Goal: Check status

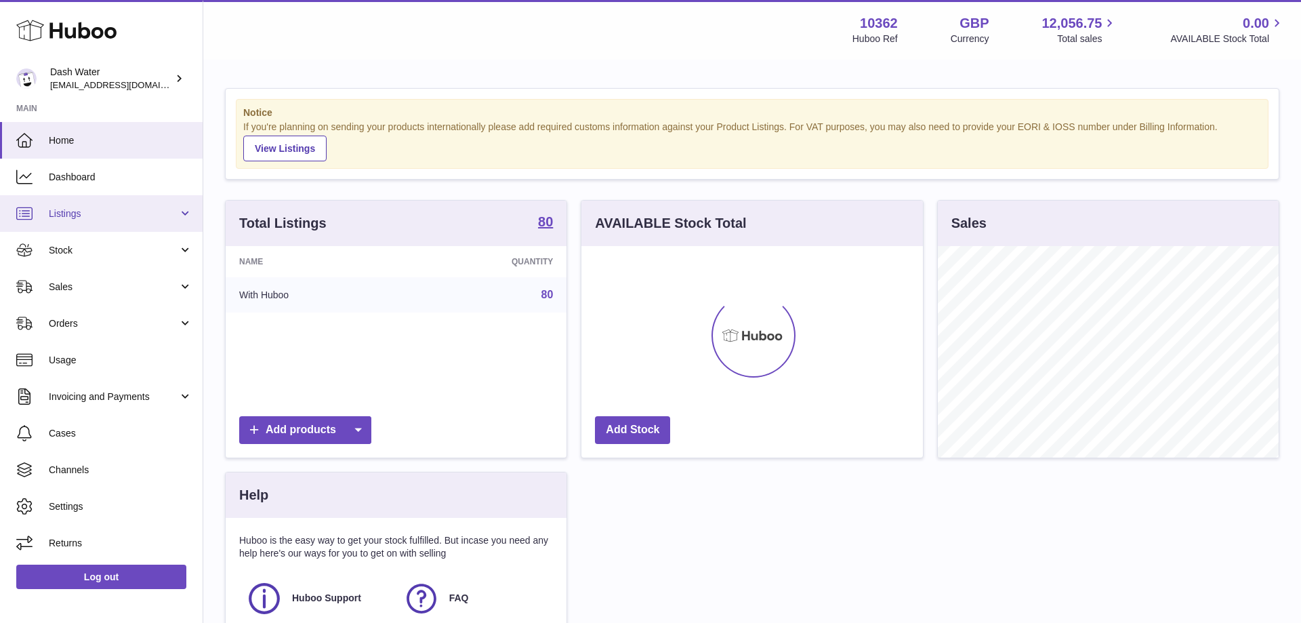
scroll to position [211, 341]
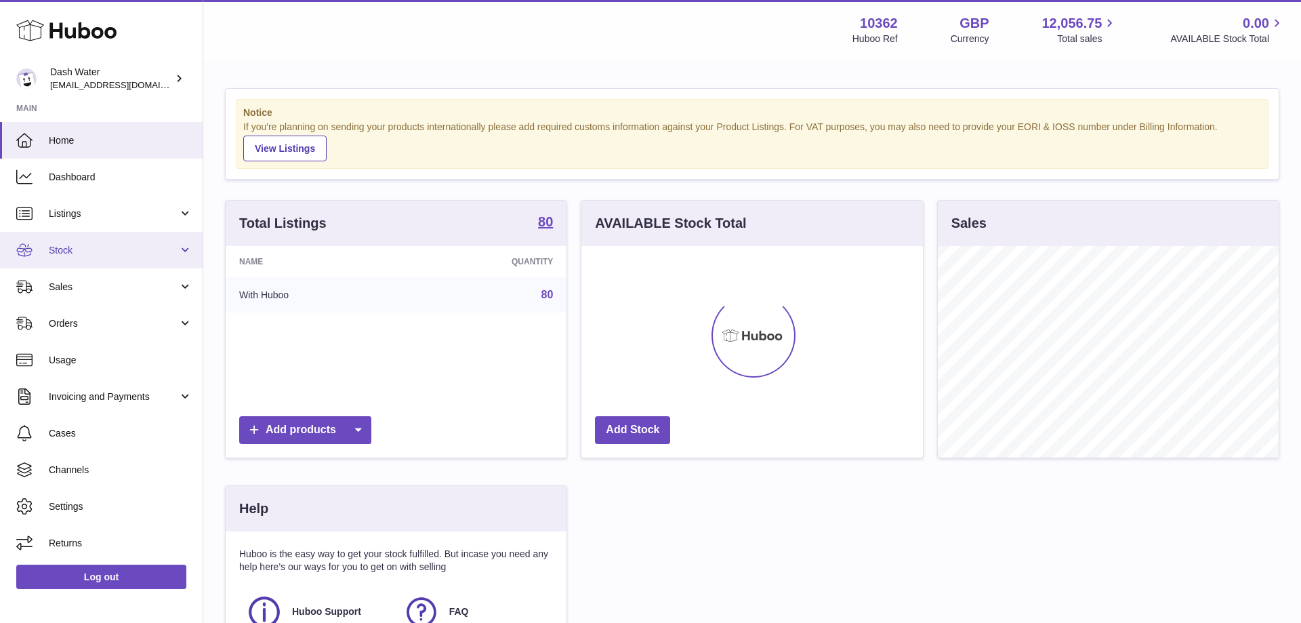
click at [96, 249] on span "Stock" at bounding box center [113, 250] width 129 height 13
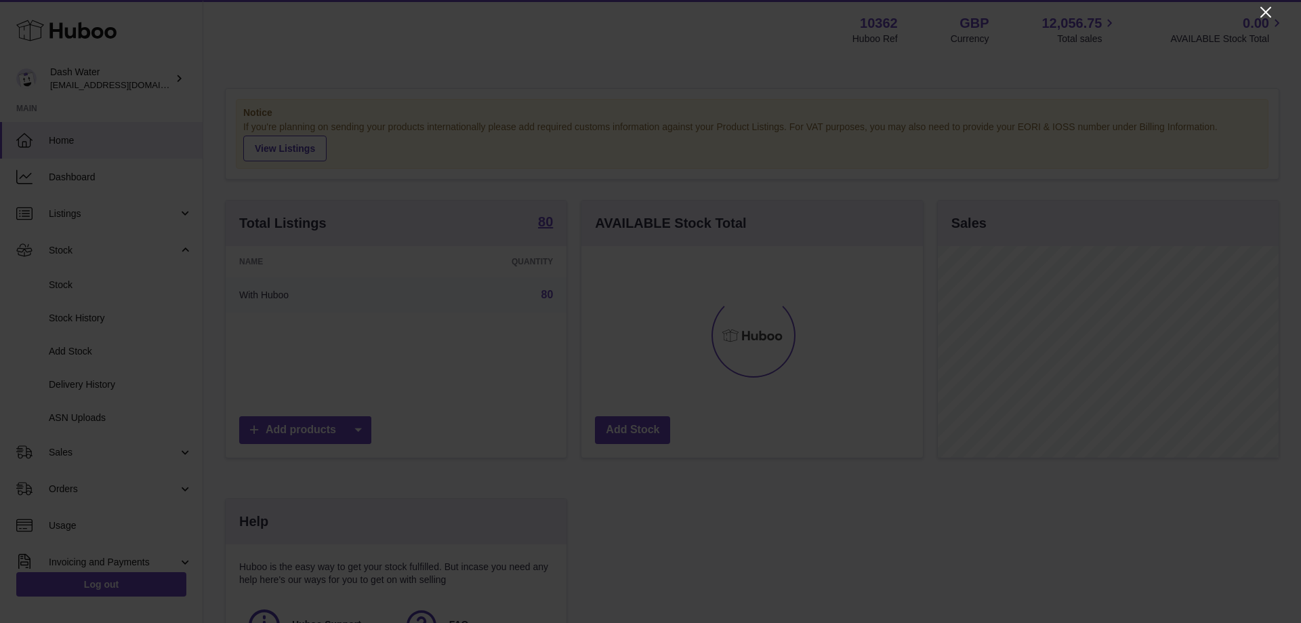
click at [1263, 12] on icon "Close" at bounding box center [1266, 12] width 16 height 16
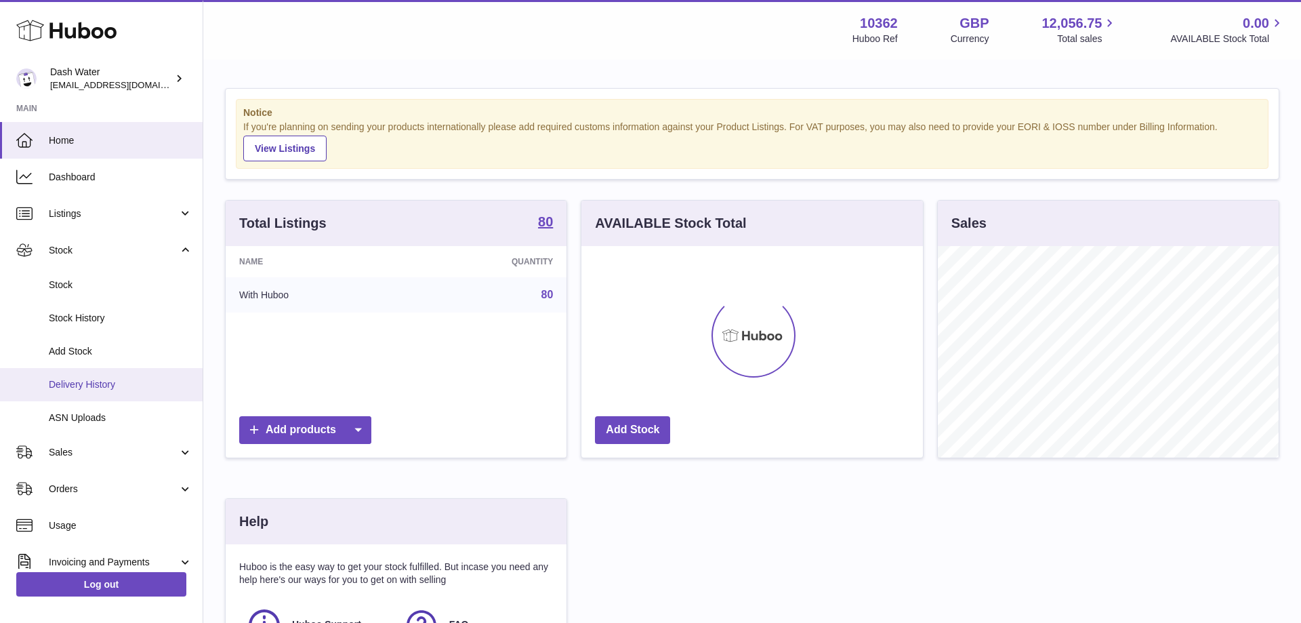
click at [100, 386] on span "Delivery History" at bounding box center [121, 384] width 144 height 13
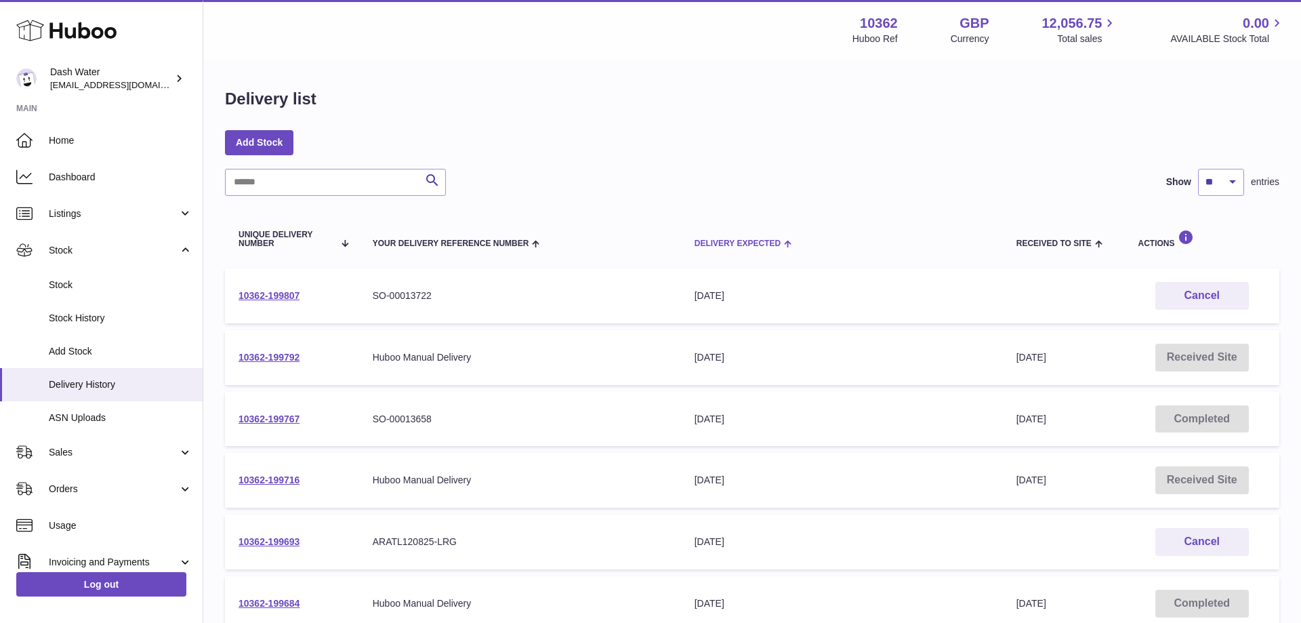
click at [712, 239] on span "Delivery Expected" at bounding box center [738, 243] width 86 height 9
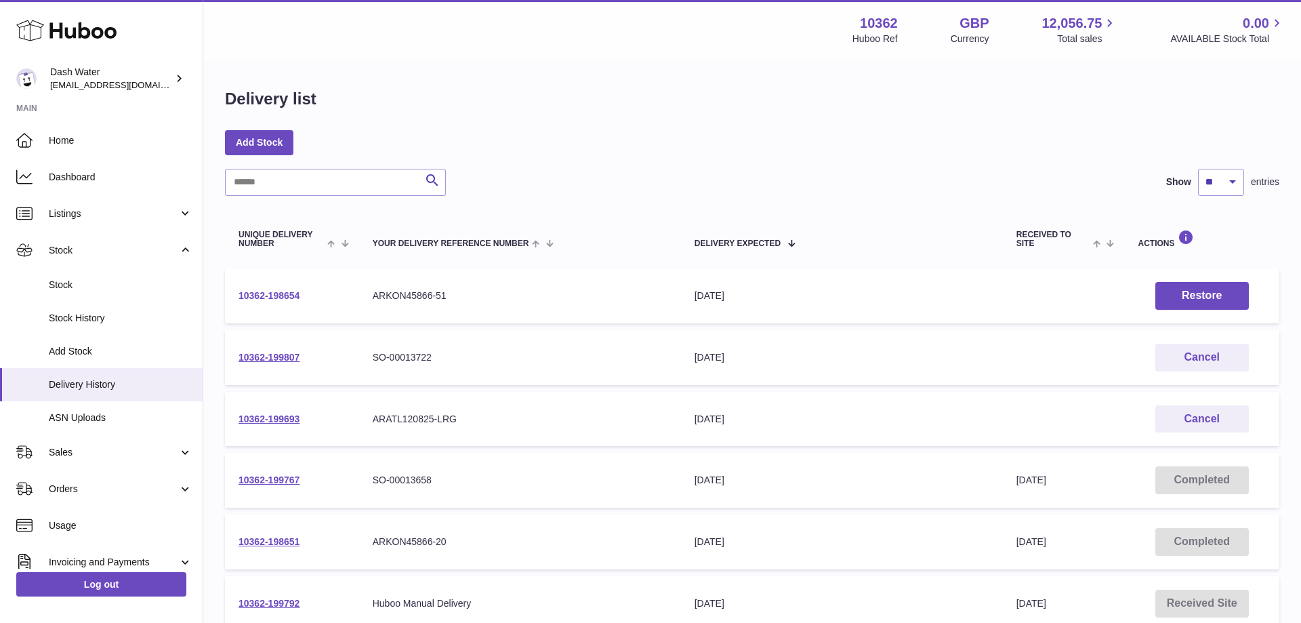
click at [285, 294] on link "10362-198654" at bounding box center [269, 295] width 61 height 11
